Goal: Transaction & Acquisition: Book appointment/travel/reservation

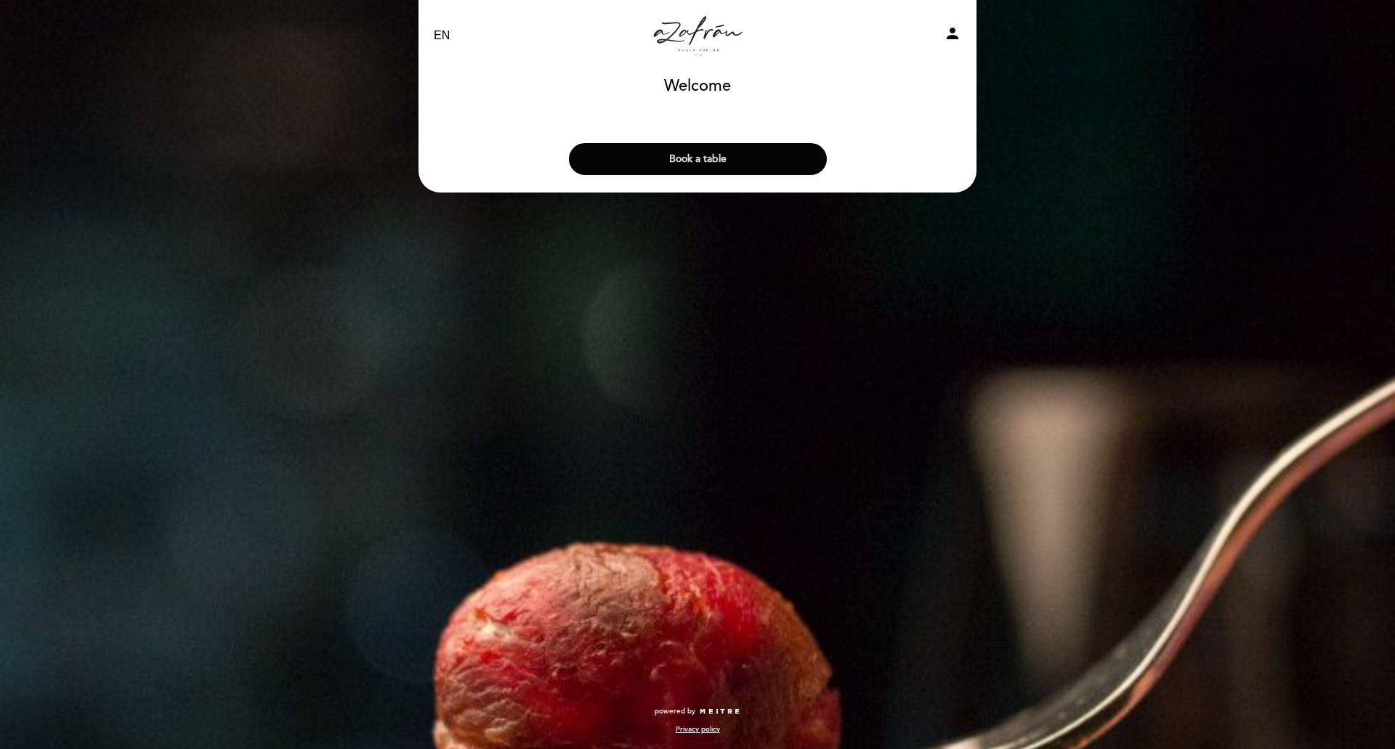
click at [707, 159] on button "Book a table" at bounding box center [698, 159] width 258 height 32
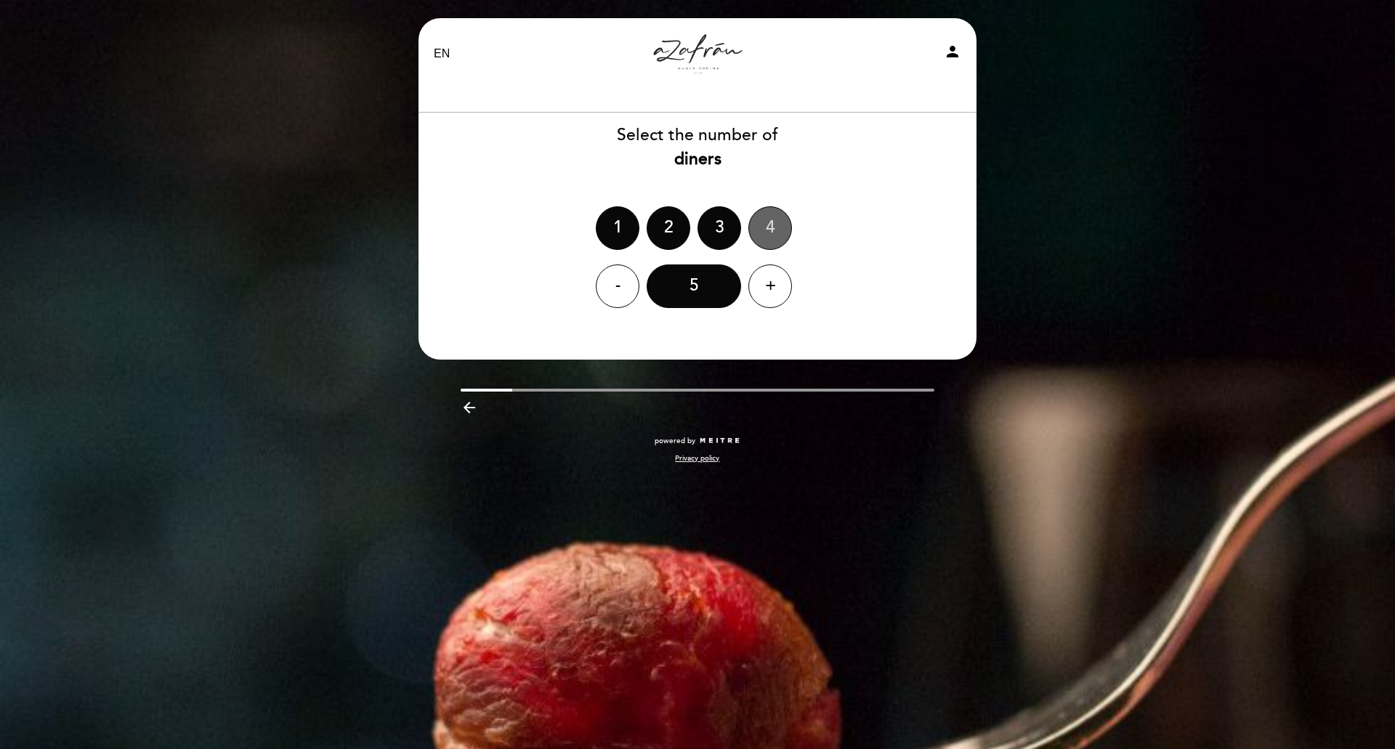
click at [771, 220] on div "4" at bounding box center [770, 228] width 44 height 44
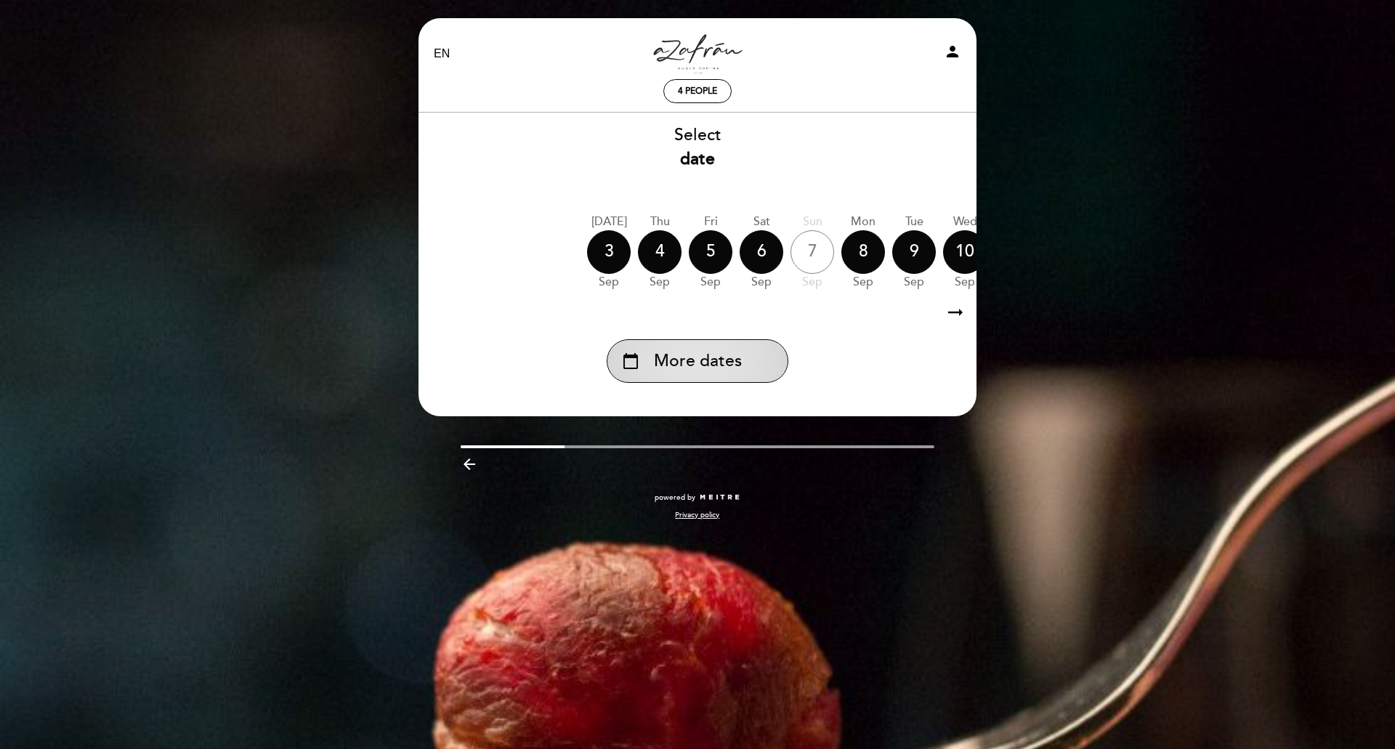
click at [729, 363] on span "More dates" at bounding box center [698, 361] width 88 height 24
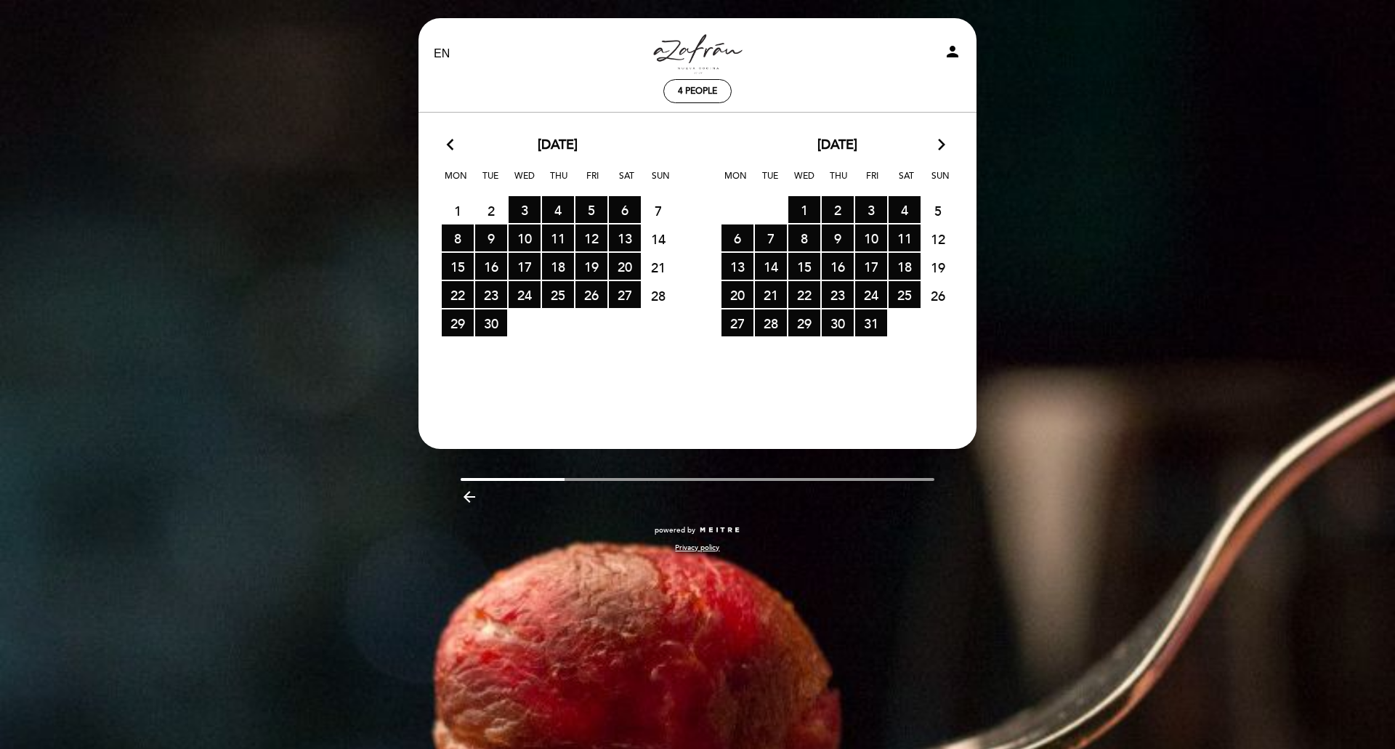
click at [942, 145] on icon "arrow_forward_ios" at bounding box center [941, 145] width 13 height 19
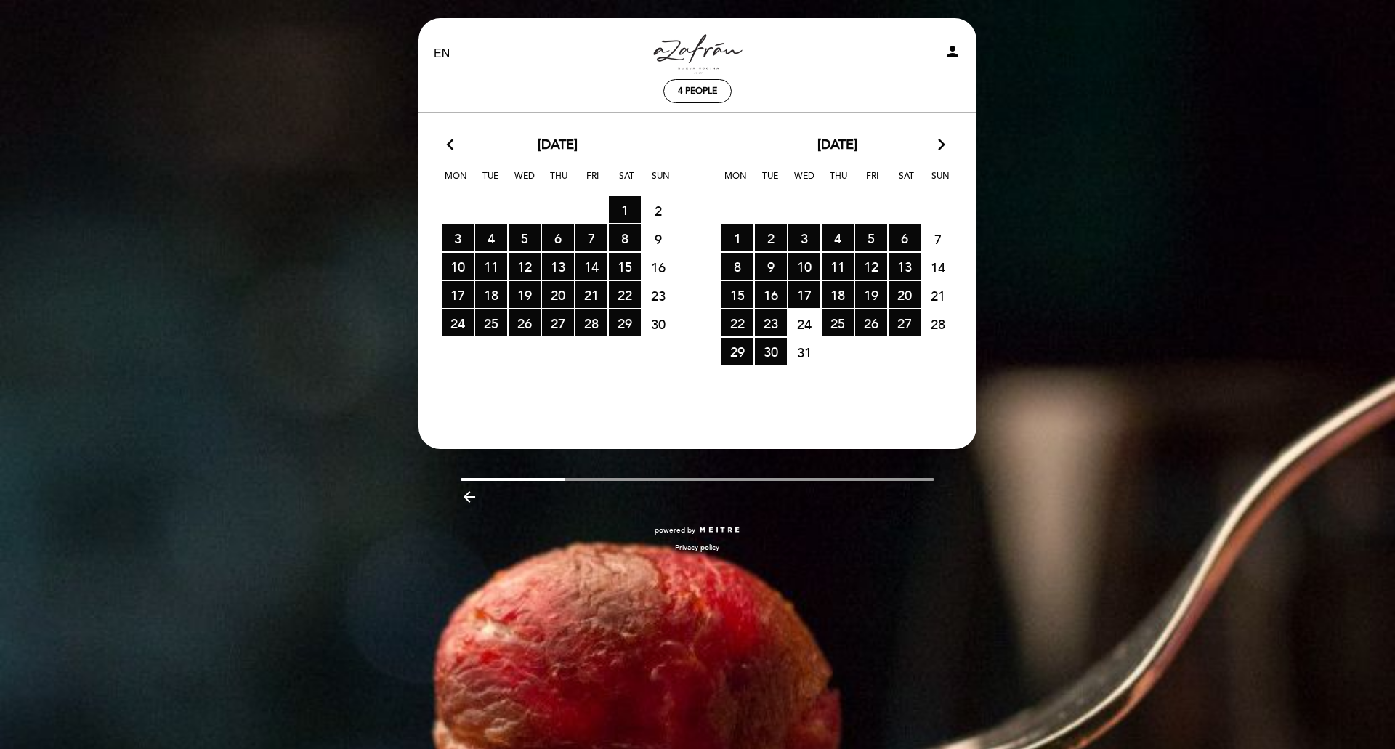
click at [942, 145] on icon "arrow_forward_ios" at bounding box center [941, 145] width 13 height 19
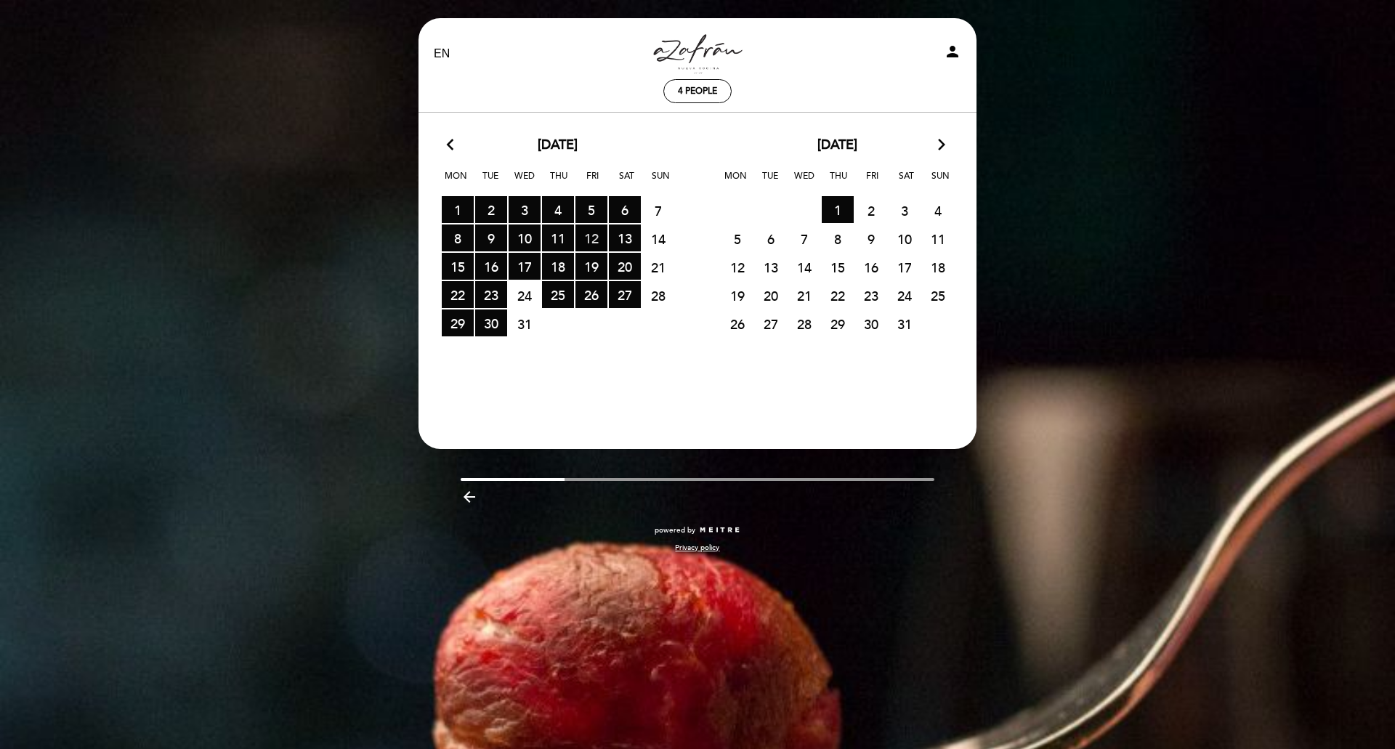
click at [591, 233] on span "12 RESERVATIONS AVAILABLE" at bounding box center [591, 237] width 32 height 27
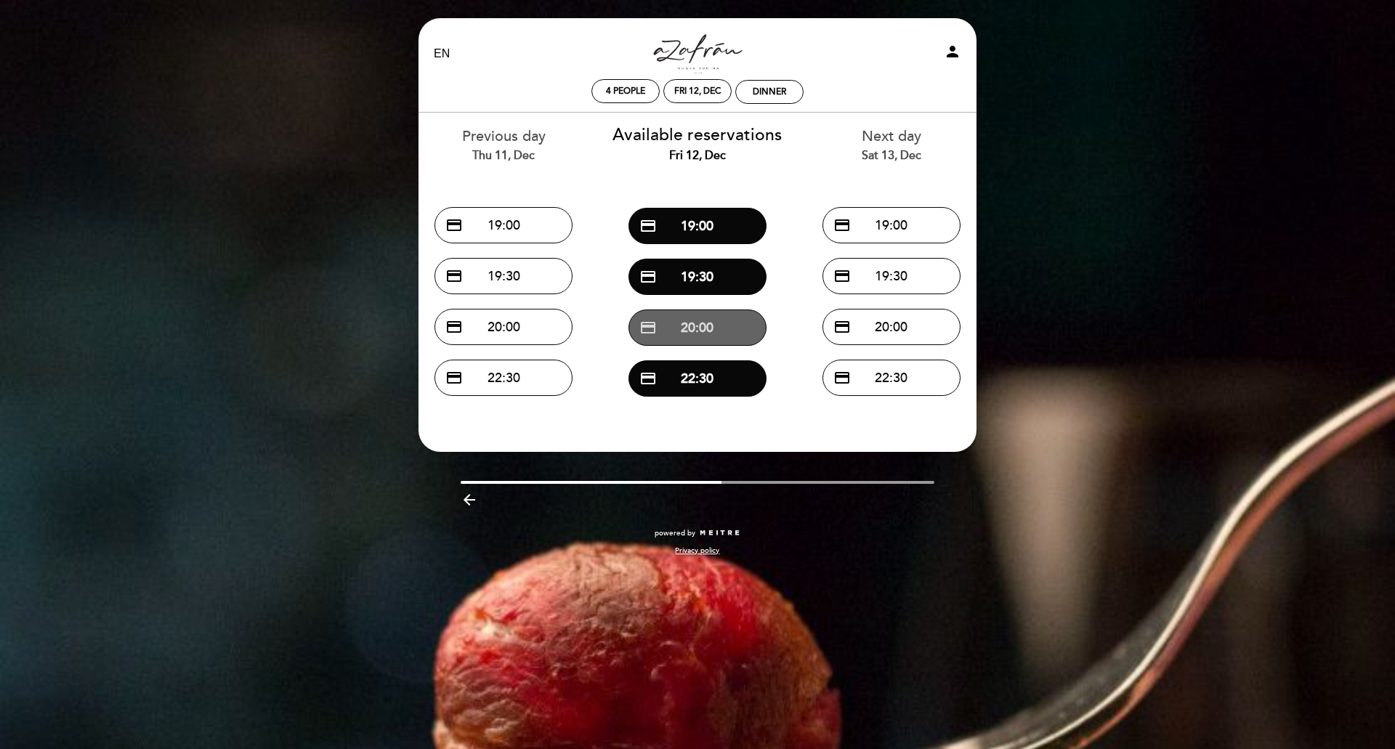
click at [673, 328] on button "credit_card 20:00" at bounding box center [697, 327] width 138 height 36
